Goal: Register for event/course

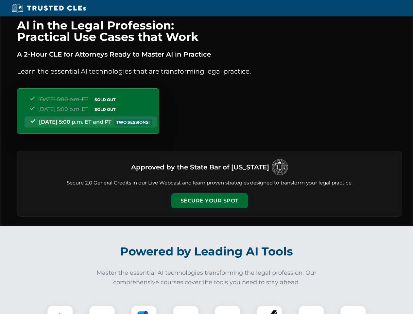
click at [209, 201] on button "Secure Your Spot" at bounding box center [209, 200] width 77 height 15
click at [60, 310] on img at bounding box center [60, 318] width 19 height 19
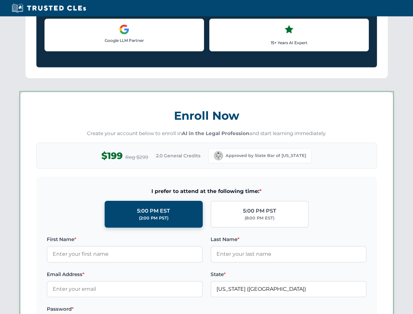
click at [144, 310] on label "Password *" at bounding box center [125, 309] width 156 height 8
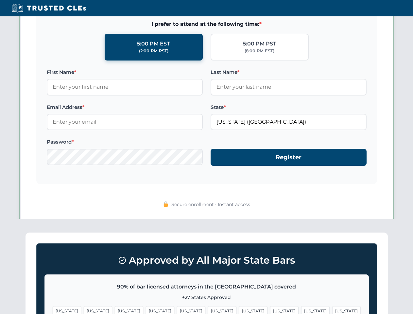
click at [301, 310] on span "[US_STATE]" at bounding box center [315, 310] width 28 height 9
